Goal: Task Accomplishment & Management: Complete application form

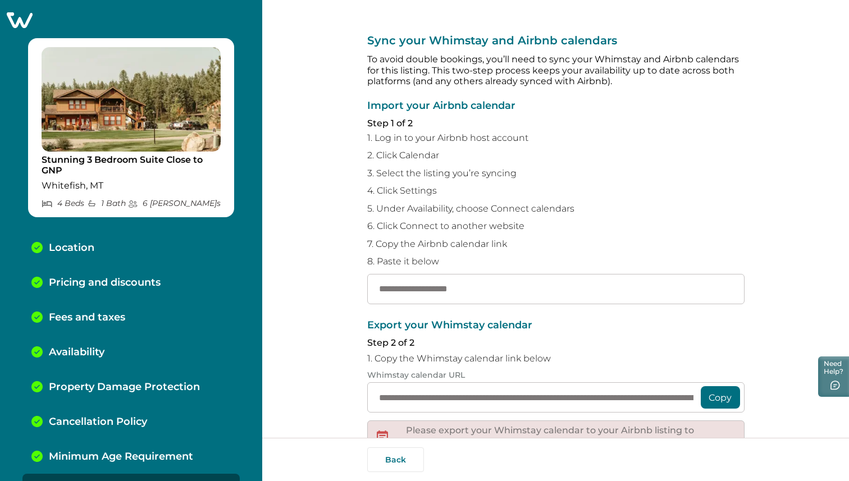
scroll to position [125, 0]
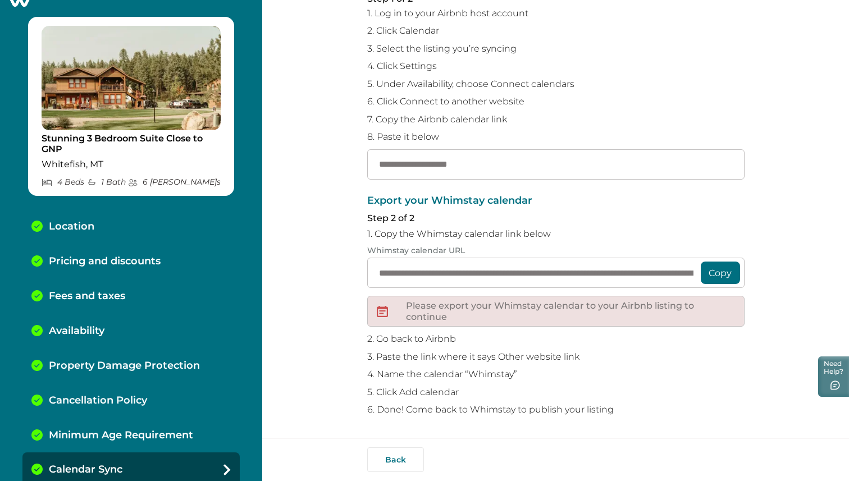
click at [447, 187] on div "**********" at bounding box center [555, 156] width 377 height 563
click at [400, 162] on input "text" at bounding box center [555, 164] width 377 height 30
paste input "**********"
type input "**********"
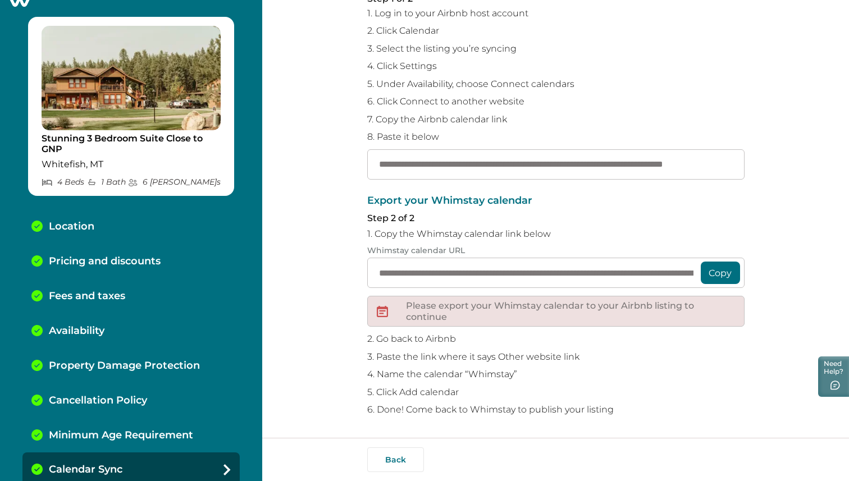
scroll to position [0, 0]
click at [719, 273] on button "Copy" at bounding box center [720, 273] width 39 height 22
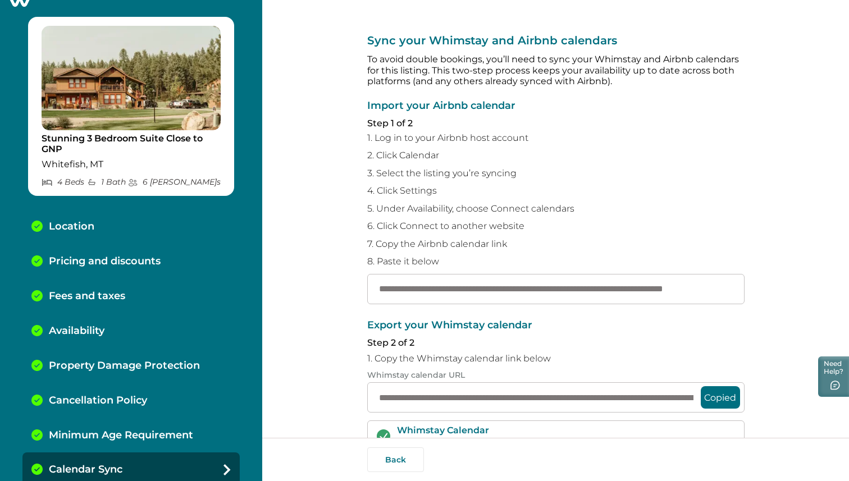
scroll to position [124, 0]
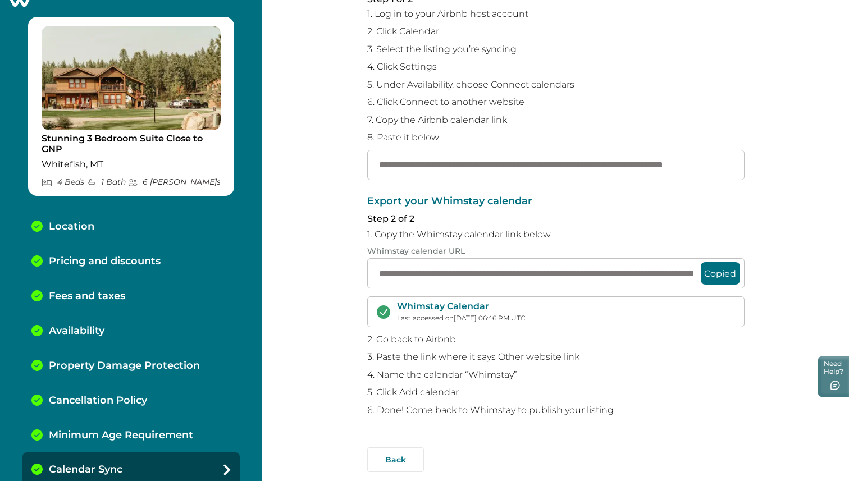
click at [615, 395] on p "5. Click Add calendar" at bounding box center [555, 392] width 377 height 11
click at [373, 462] on button "Back" at bounding box center [395, 460] width 57 height 25
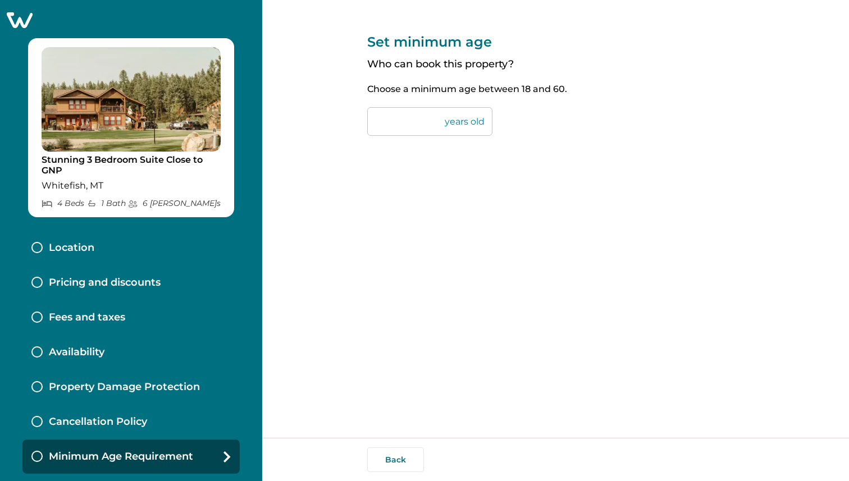
scroll to position [39, 0]
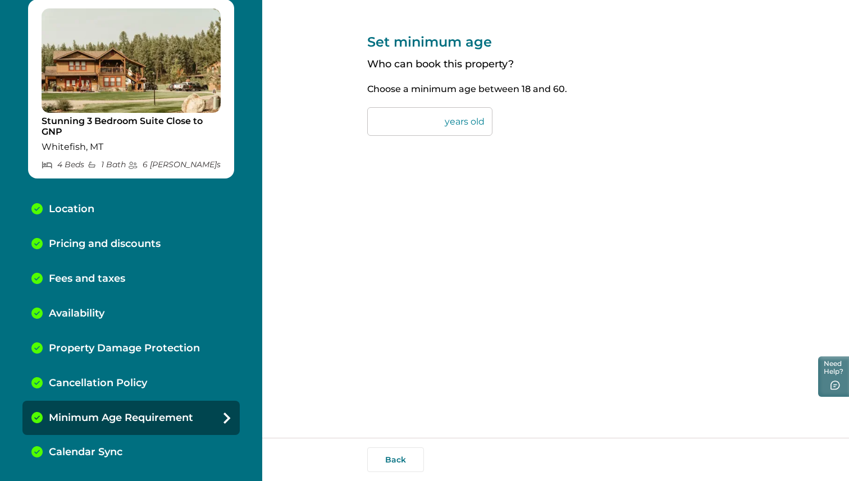
click at [104, 451] on p "Calendar Sync" at bounding box center [86, 452] width 74 height 12
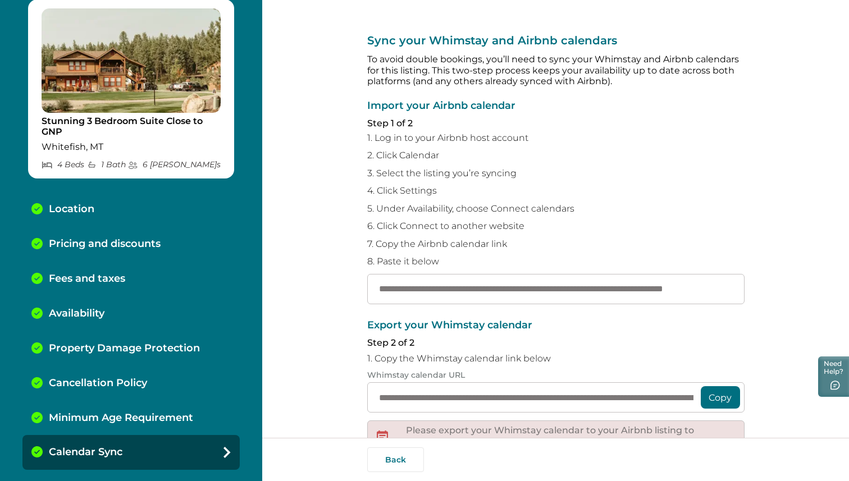
scroll to position [125, 0]
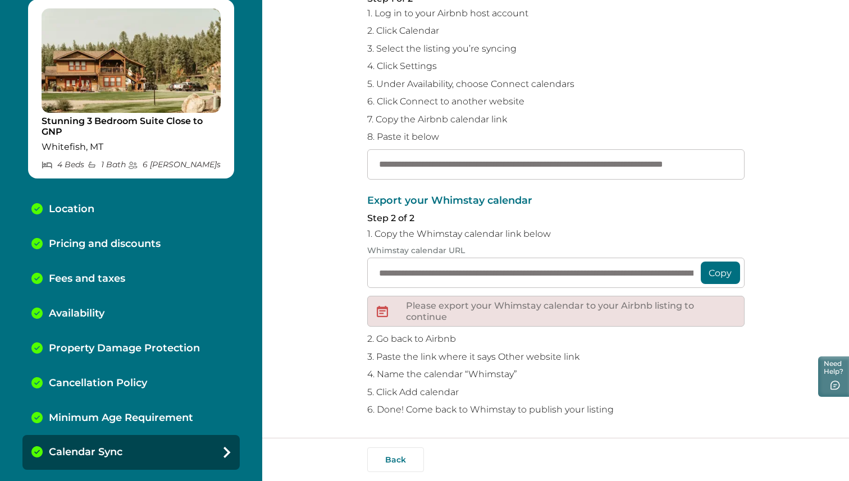
click at [138, 115] on div "Stunning 3 Bedroom Suite Close to GNP Whitefish, MT 4 Bed s 1 Bath 6 Max Guest s" at bounding box center [131, 88] width 206 height 179
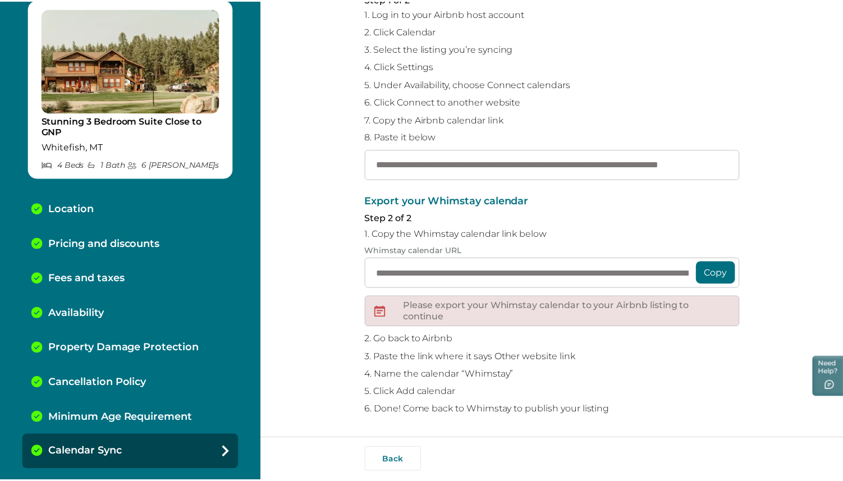
scroll to position [0, 0]
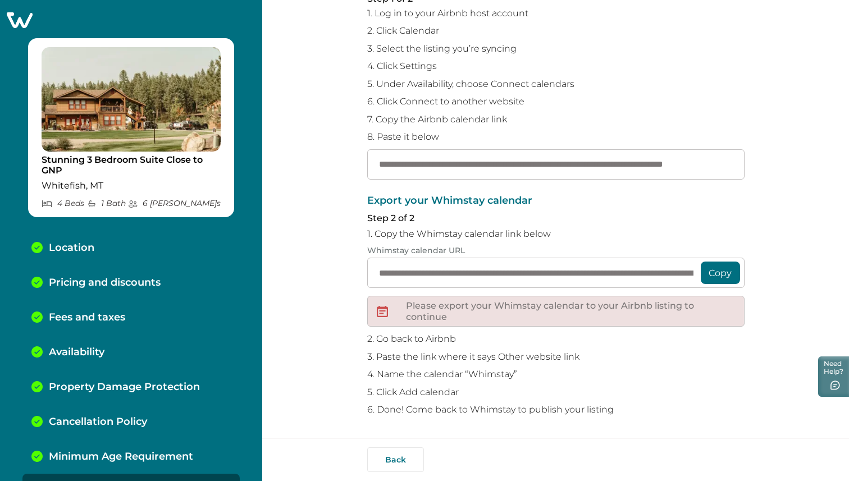
click at [11, 21] on icon at bounding box center [20, 20] width 26 height 16
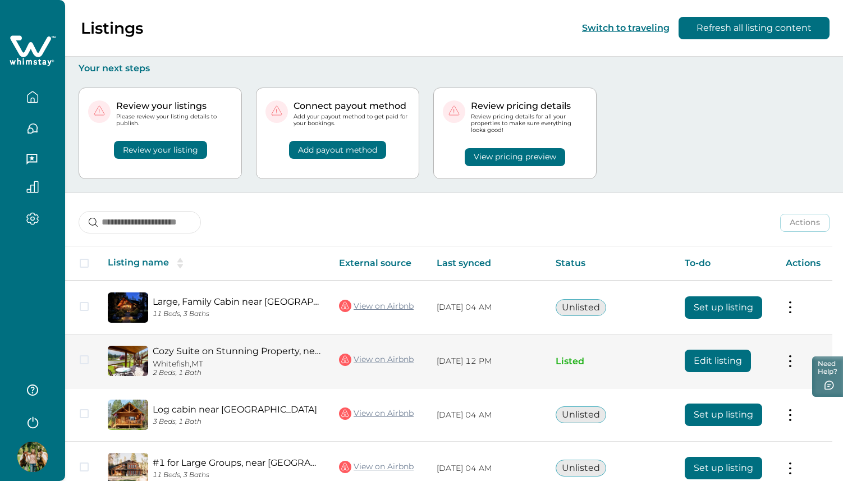
scroll to position [115, 0]
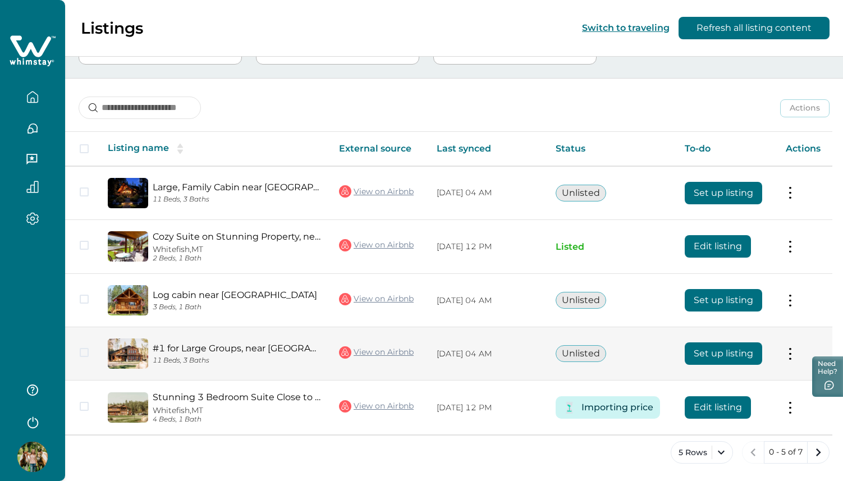
click at [274, 349] on link "#1 for Large Groups, near Glacier National Park" at bounding box center [237, 348] width 168 height 11
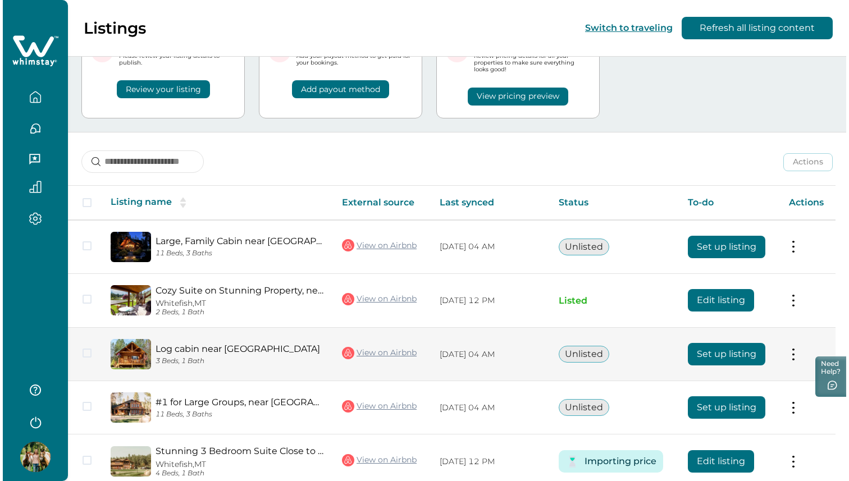
scroll to position [0, 0]
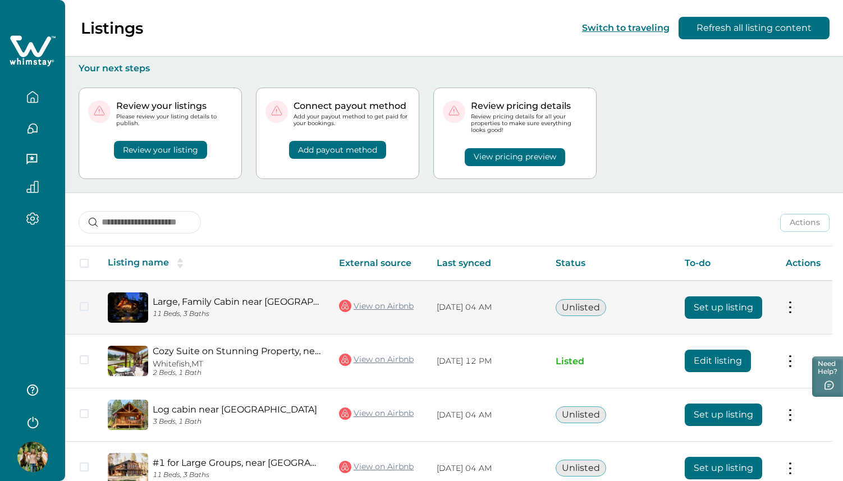
click at [717, 300] on button "Set up listing" at bounding box center [723, 308] width 77 height 22
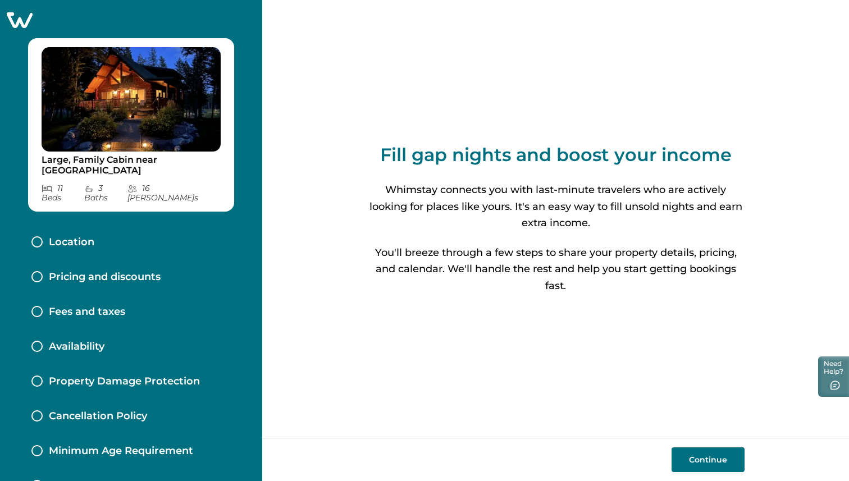
click at [706, 471] on button "Continue" at bounding box center [708, 460] width 73 height 25
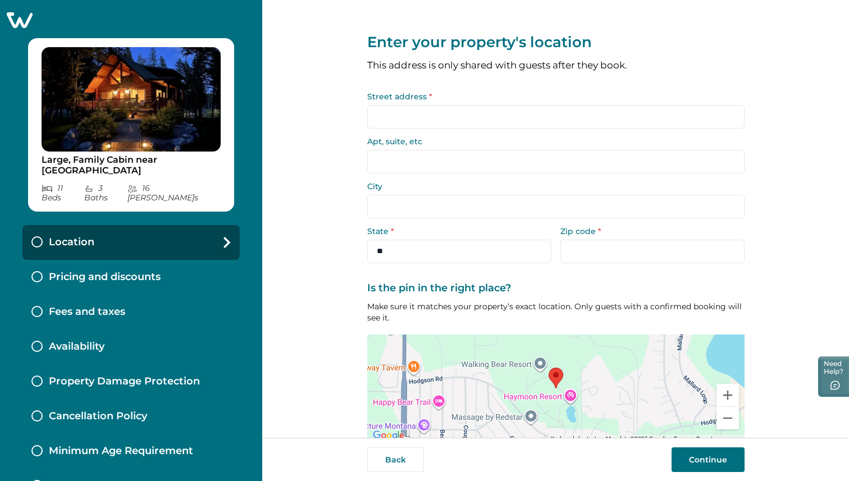
click at [444, 121] on input "Street address *" at bounding box center [555, 117] width 377 height 24
